Goal: Task Accomplishment & Management: Use online tool/utility

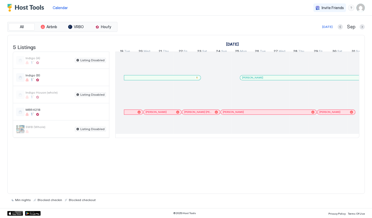
scroll to position [0, 471]
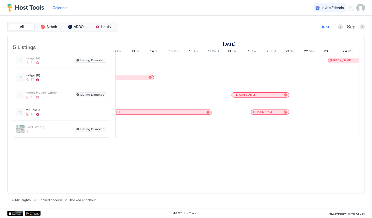
click at [60, 9] on span "Calendar" at bounding box center [60, 7] width 15 height 4
click at [47, 27] on span "Airbnb" at bounding box center [51, 26] width 11 height 5
click at [97, 26] on div "tab-group" at bounding box center [97, 27] width 4 height 4
click at [79, 26] on span "VRBO" at bounding box center [79, 26] width 10 height 5
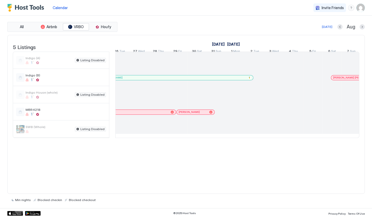
scroll to position [0, 528]
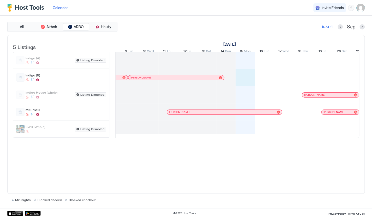
drag, startPoint x: 319, startPoint y: 0, endPoint x: 225, endPoint y: 12, distance: 94.5
click at [225, 12] on div "Calendar Invite Friends EL" at bounding box center [186, 8] width 372 height 16
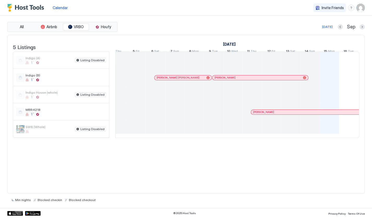
scroll to position [0, 308]
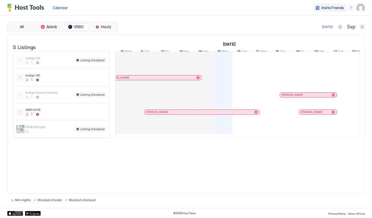
click at [327, 29] on button "[DATE]" at bounding box center [327, 27] width 12 height 6
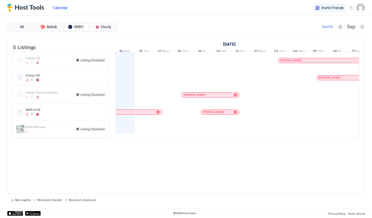
click at [13, 7] on img "Host Tools Logo" at bounding box center [26, 8] width 39 height 8
click at [46, 129] on span "SW8 (Whole)" at bounding box center [49, 127] width 47 height 4
click at [361, 7] on img "User profile" at bounding box center [360, 8] width 8 height 8
click at [329, 190] on div at bounding box center [186, 109] width 372 height 218
click at [301, 62] on div "[PERSON_NAME]" at bounding box center [323, 60] width 86 height 3
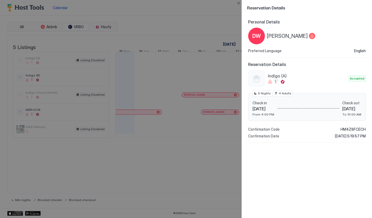
click at [163, 14] on div at bounding box center [186, 109] width 372 height 218
click at [239, 4] on button "Close" at bounding box center [238, 3] width 6 height 6
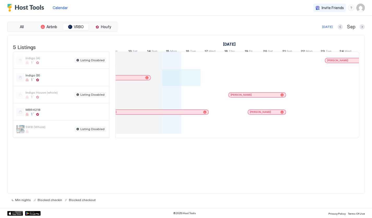
click at [170, 82] on div at bounding box center [171, 77] width 19 height 17
click at [145, 79] on div at bounding box center [146, 77] width 3 height 3
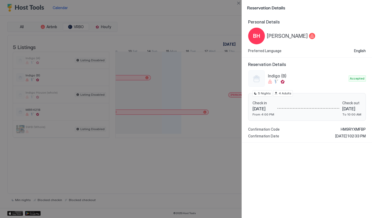
click at [238, 3] on button "Close" at bounding box center [238, 3] width 6 height 6
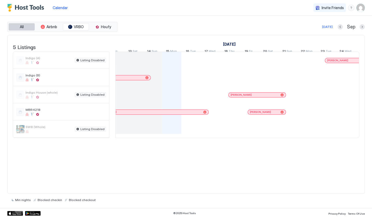
click at [21, 27] on span "All" at bounding box center [22, 26] width 4 height 5
